Goal: Share content: Share content

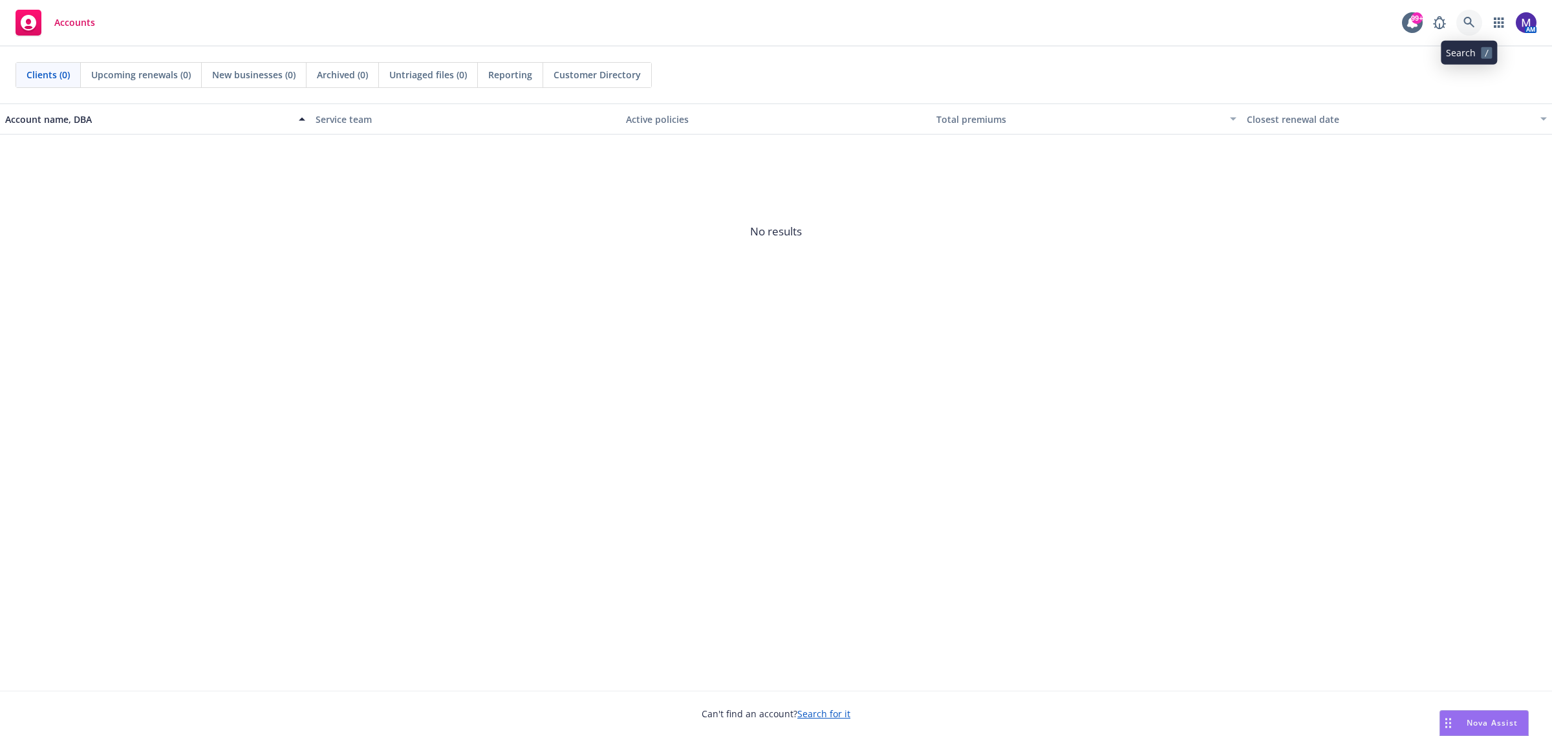
click at [1469, 21] on icon at bounding box center [1470, 23] width 12 height 12
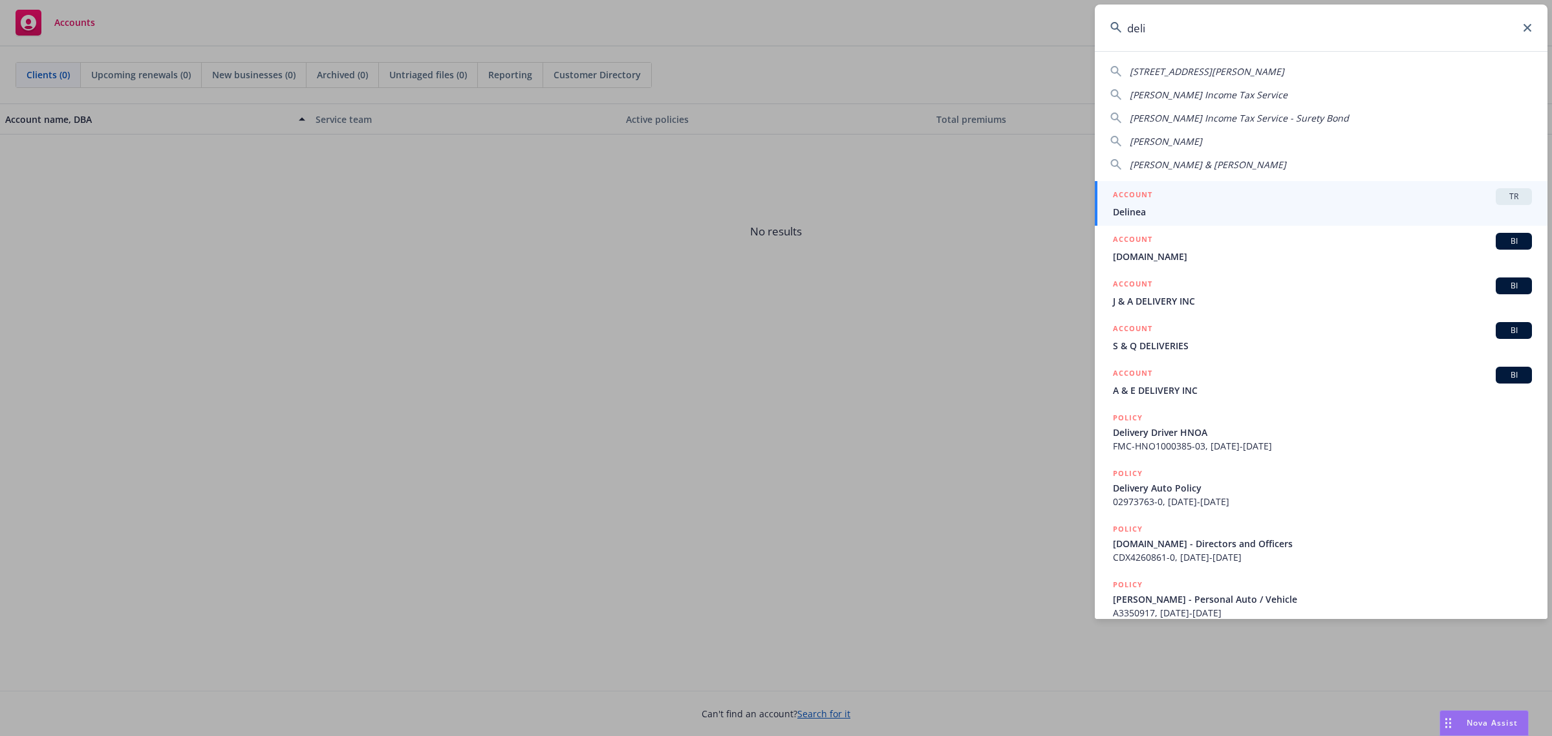
type input "deli"
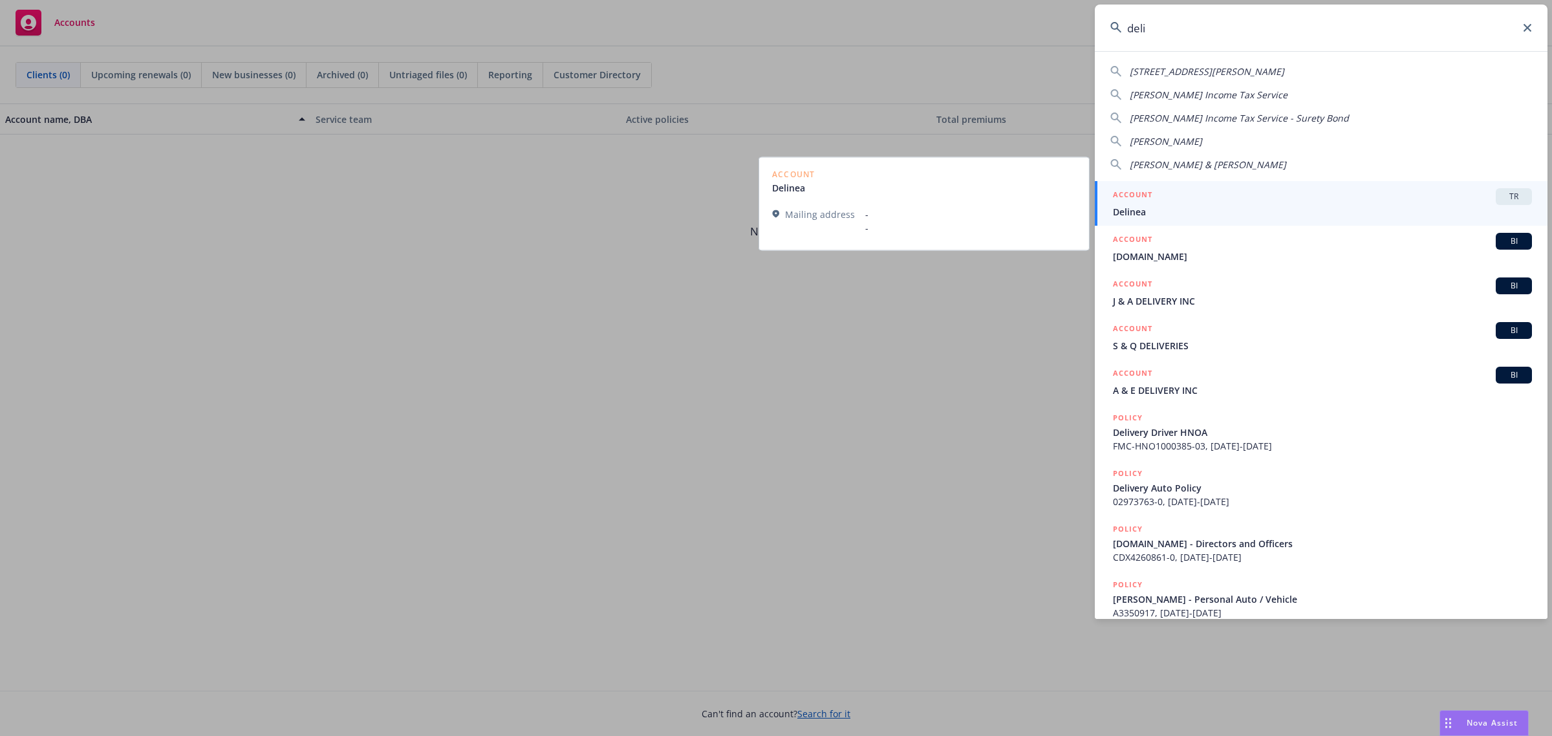
click at [1200, 212] on span "Delinea" at bounding box center [1322, 212] width 419 height 14
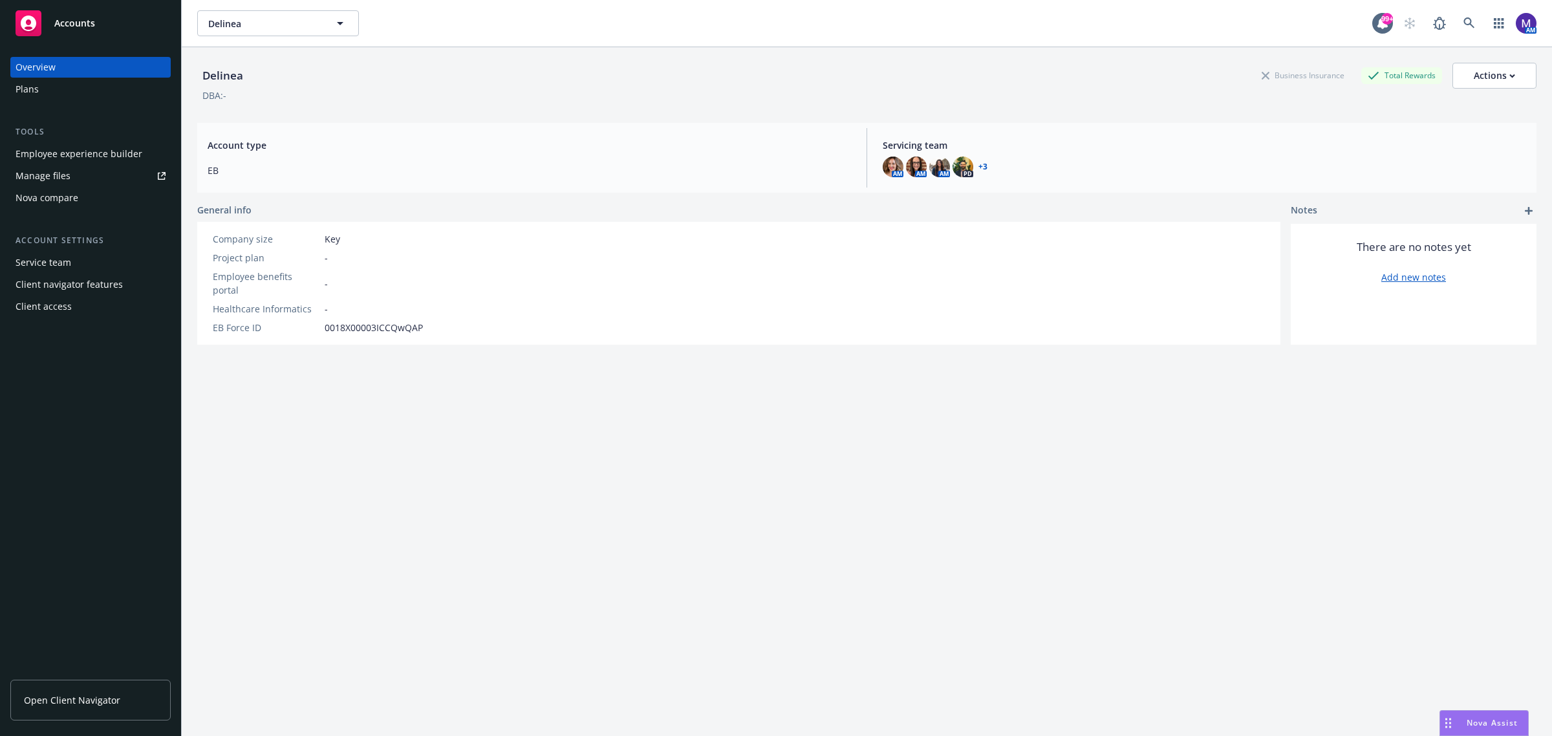
click at [52, 150] on div "Employee experience builder" at bounding box center [79, 154] width 127 height 21
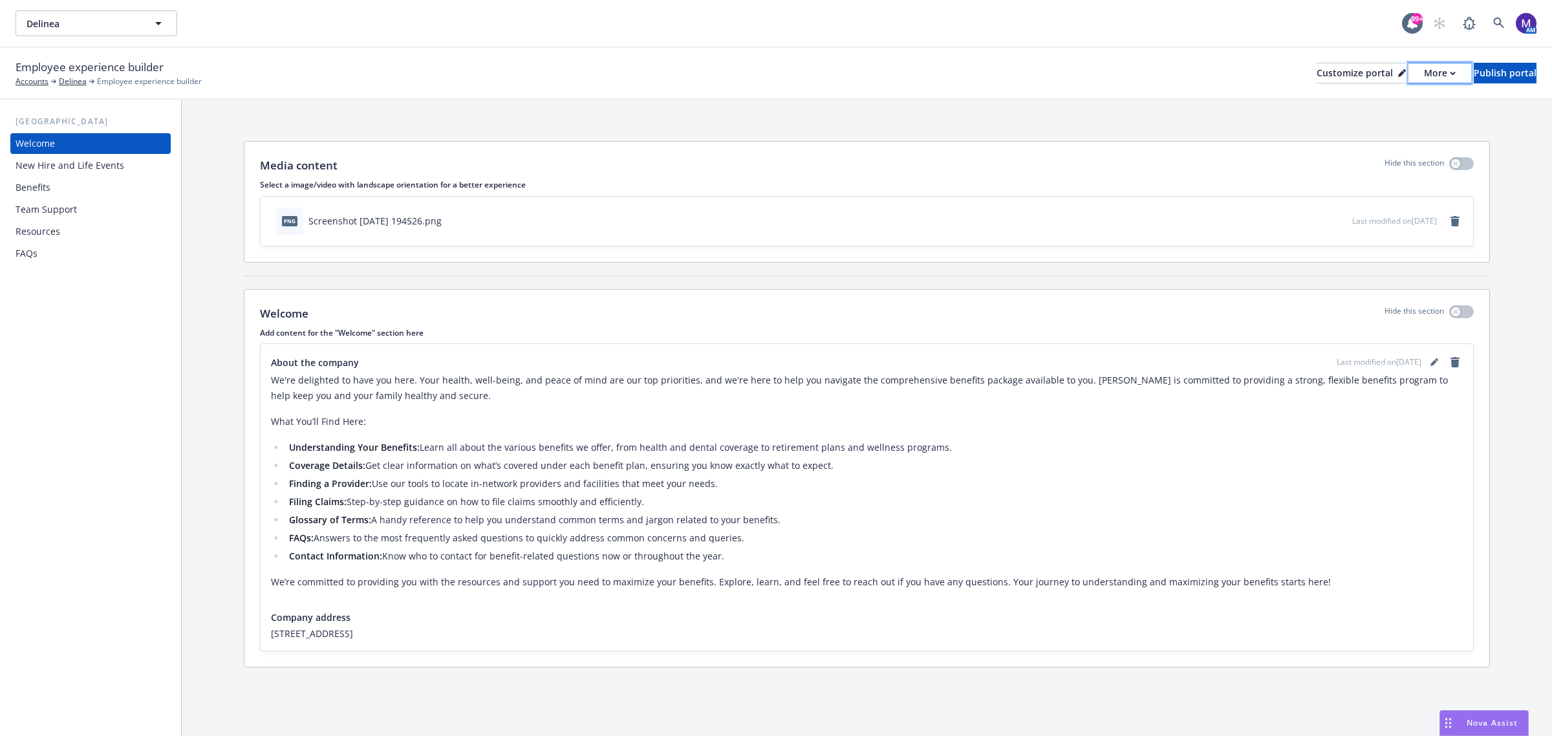
click at [1424, 70] on div "More" at bounding box center [1440, 72] width 32 height 19
click at [1373, 130] on link "Copy portal link" at bounding box center [1371, 127] width 118 height 26
